Goal: Task Accomplishment & Management: Manage account settings

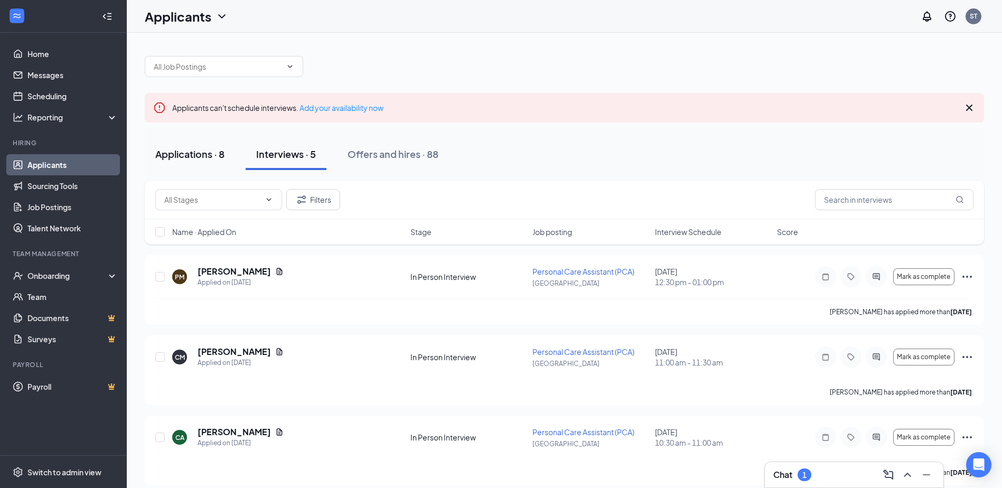
click at [180, 154] on div "Applications · 8" at bounding box center [189, 153] width 69 height 13
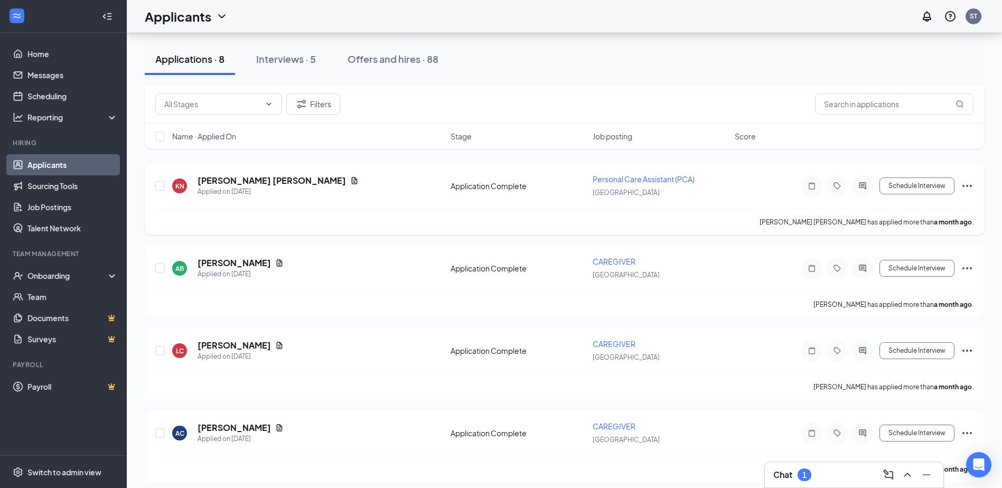
scroll to position [428, 0]
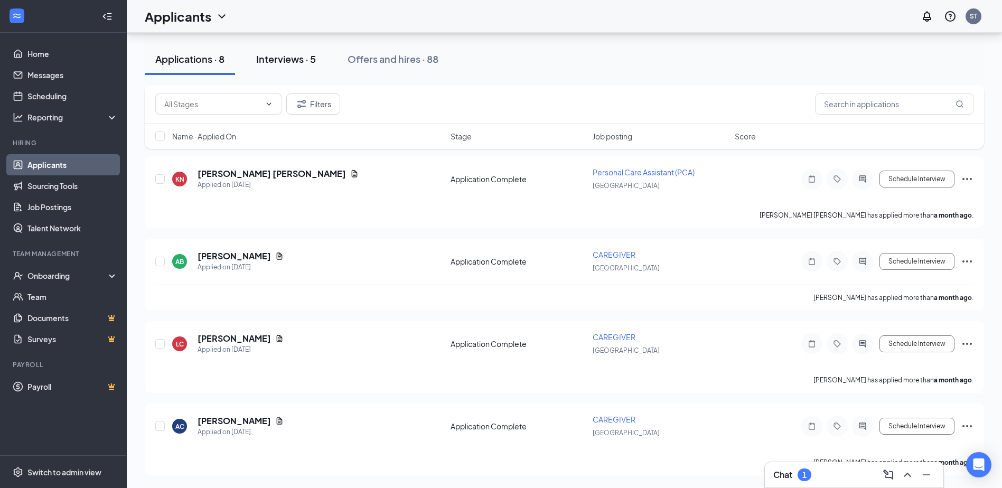
click at [277, 65] on div "Interviews · 5" at bounding box center [286, 58] width 60 height 13
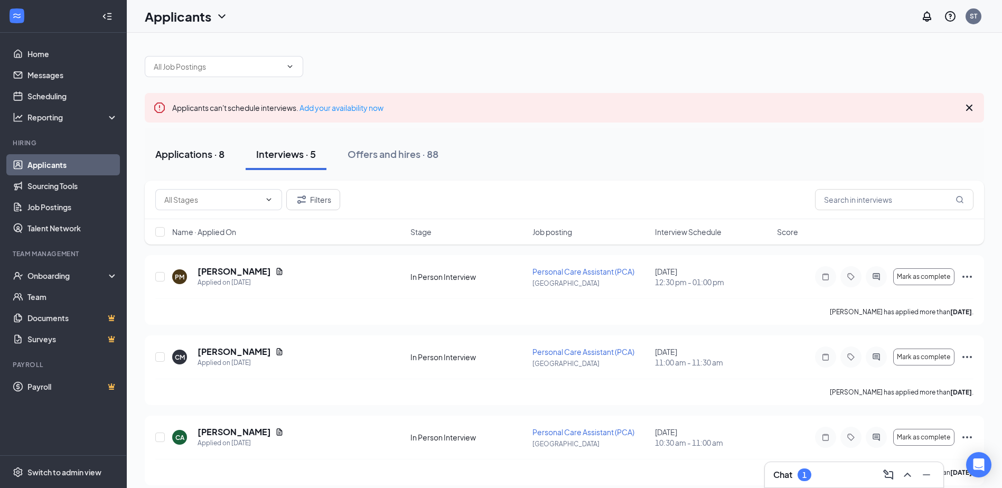
click at [207, 153] on div "Applications · 8" at bounding box center [189, 153] width 69 height 13
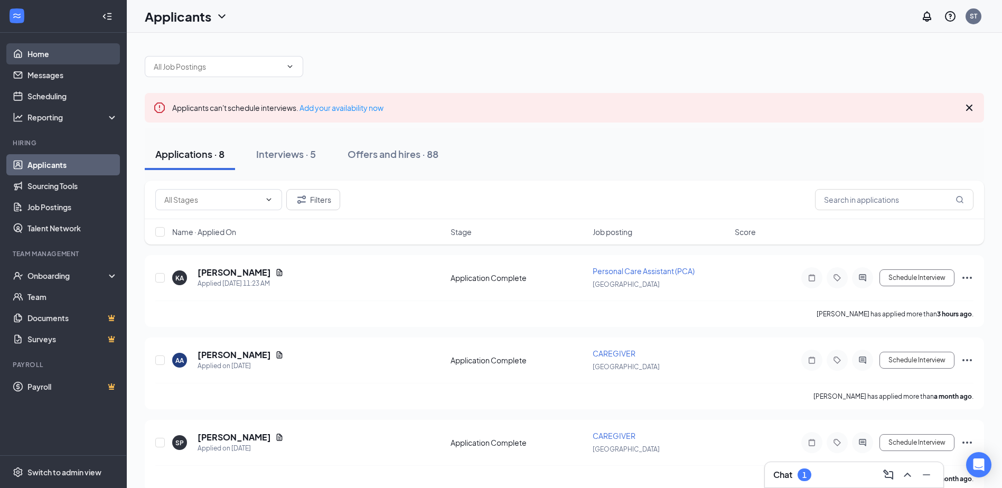
click at [39, 53] on link "Home" at bounding box center [72, 53] width 90 height 21
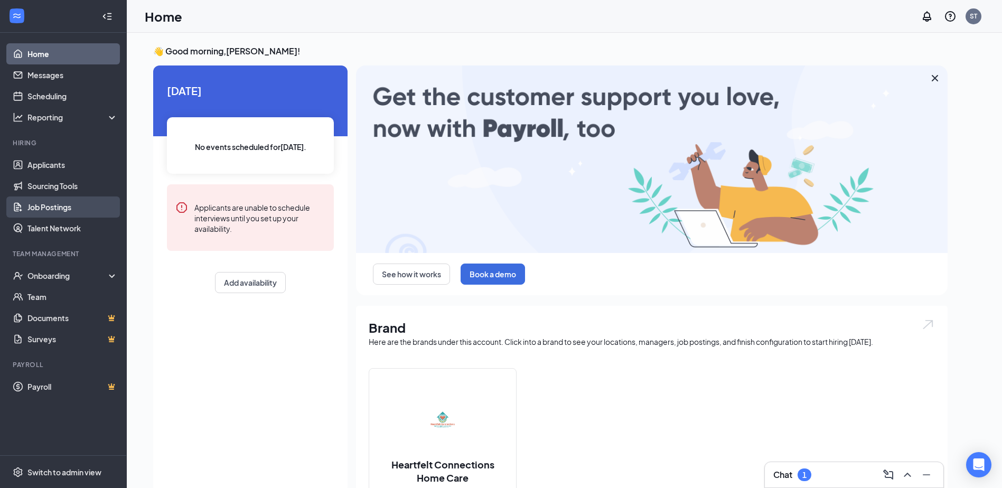
click at [54, 205] on link "Job Postings" at bounding box center [72, 207] width 90 height 21
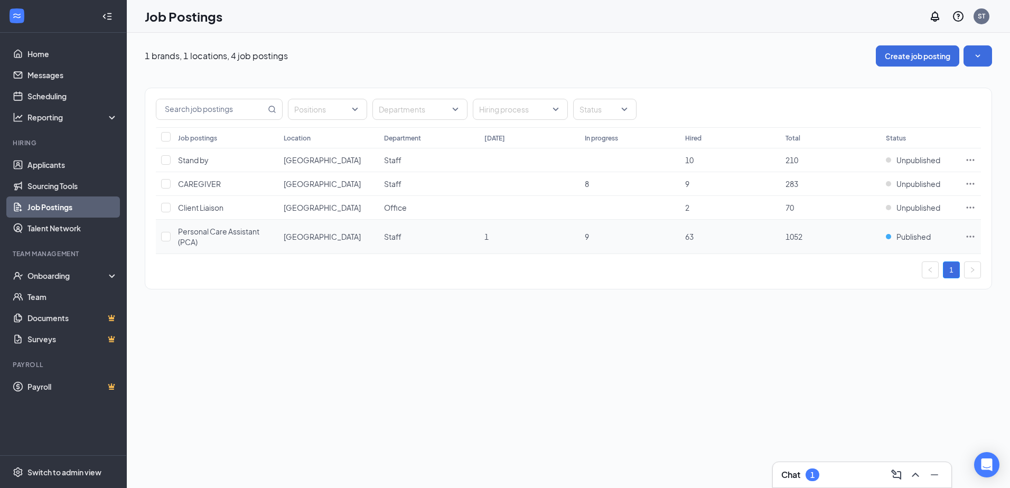
click at [973, 235] on icon "Ellipses" at bounding box center [970, 236] width 11 height 11
click at [862, 258] on span "Edit job posting" at bounding box center [852, 259] width 53 height 10
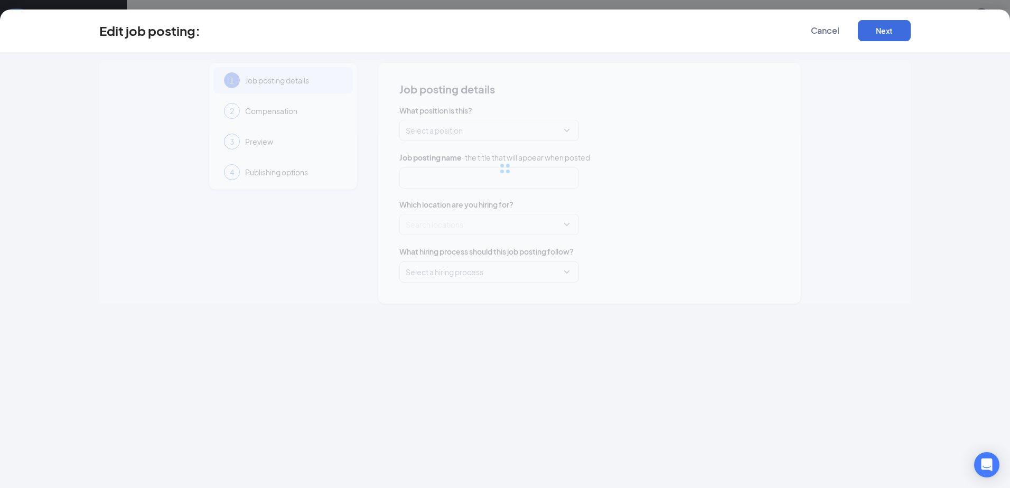
type input "Personal Care Assistant (PCA)"
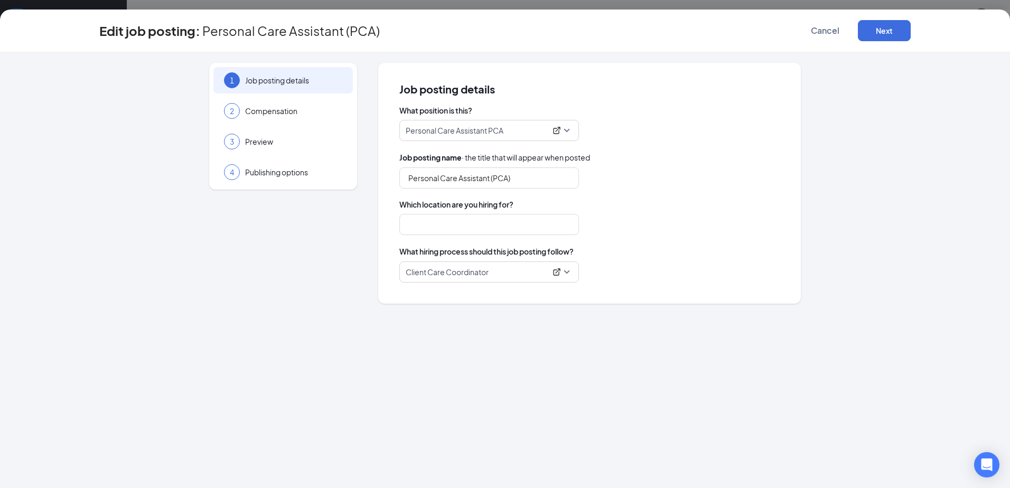
type input "[GEOGRAPHIC_DATA]"
drag, startPoint x: 277, startPoint y: 173, endPoint x: 353, endPoint y: 167, distance: 76.8
click at [277, 172] on span "Publishing options" at bounding box center [293, 172] width 97 height 11
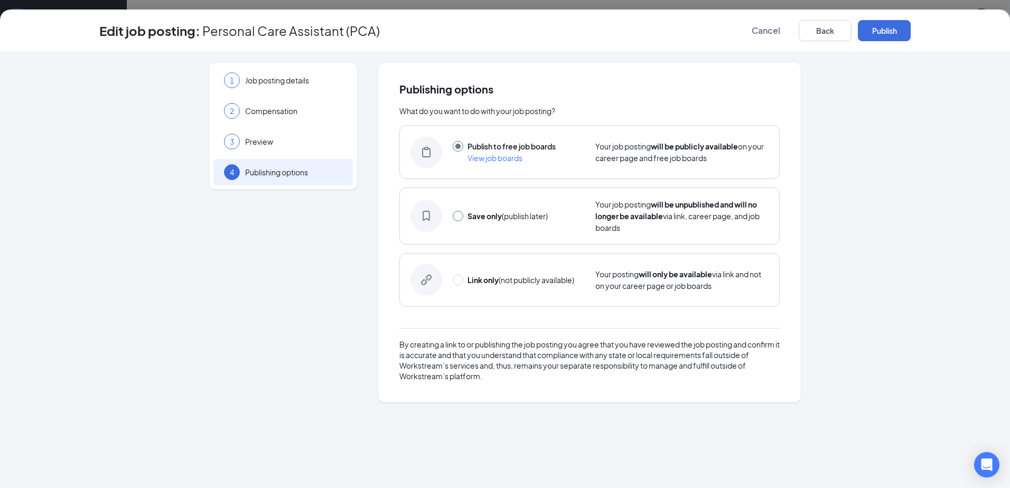
click at [461, 214] on input "radio" at bounding box center [458, 216] width 11 height 11
radio input "true"
radio input "false"
click at [883, 27] on button "Save only" at bounding box center [884, 30] width 53 height 21
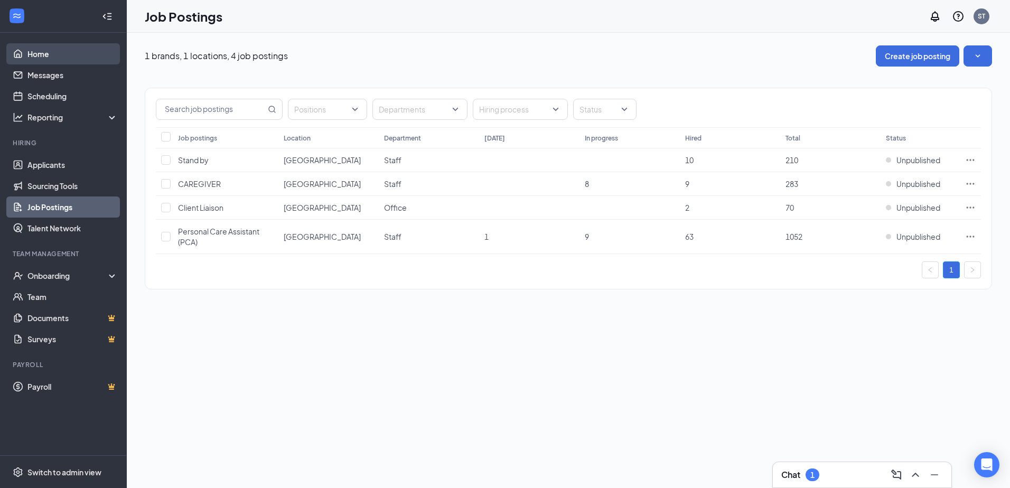
click at [49, 50] on link "Home" at bounding box center [72, 53] width 90 height 21
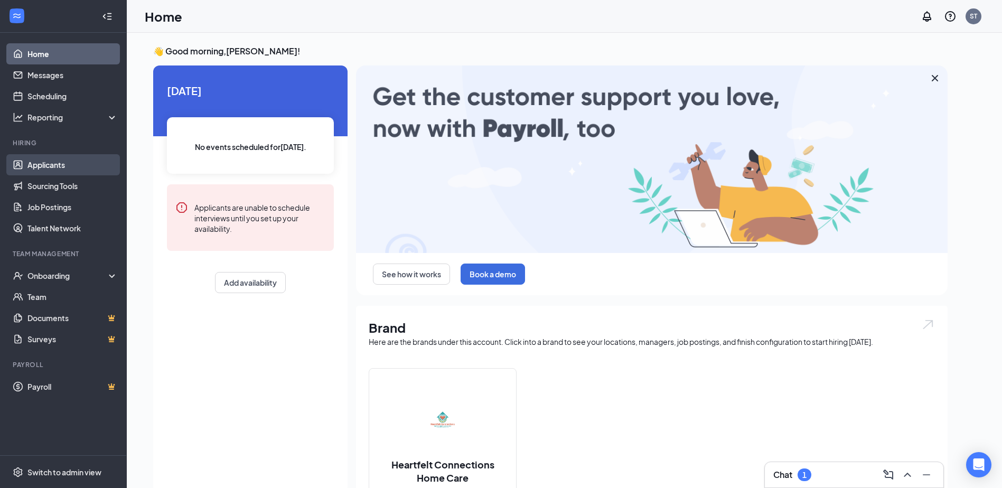
click at [48, 168] on link "Applicants" at bounding box center [72, 164] width 90 height 21
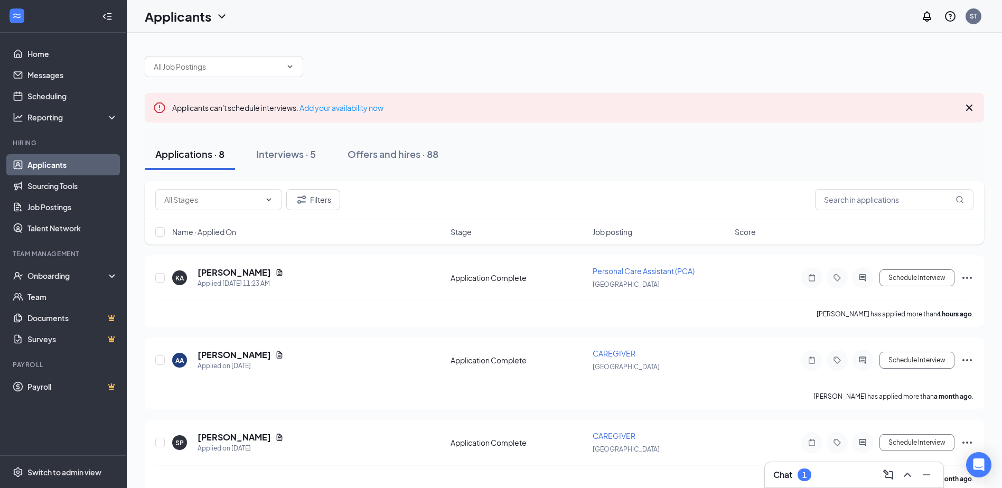
scroll to position [427, 0]
